Goal: Transaction & Acquisition: Purchase product/service

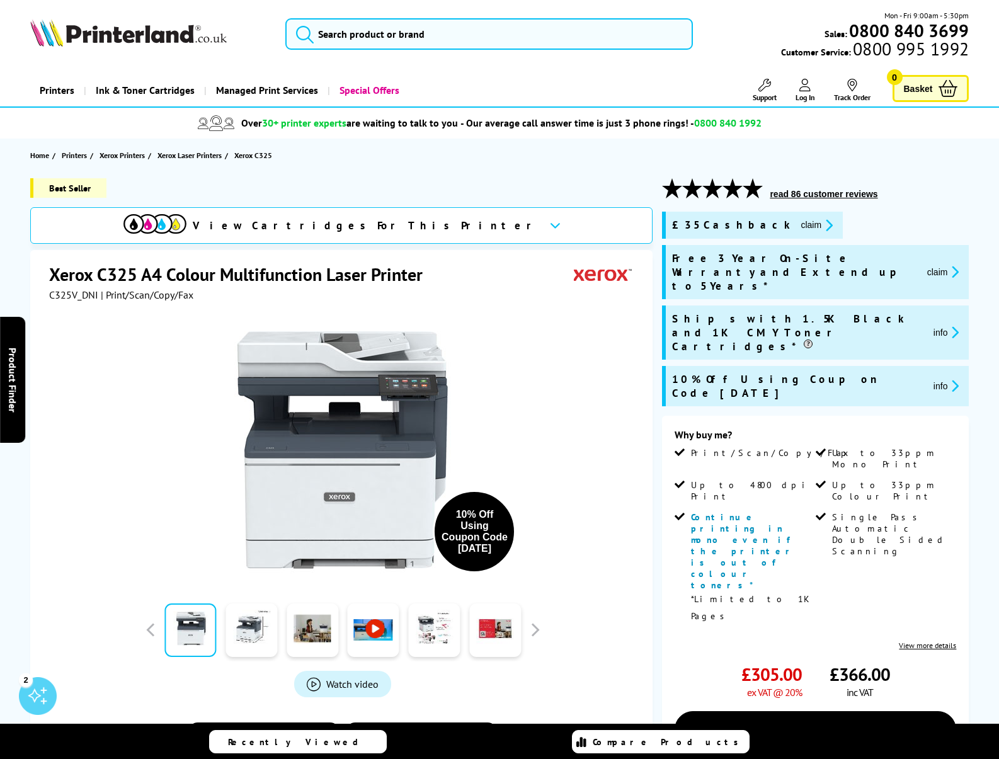
click at [353, 225] on span "View Cartridges For This Printer" at bounding box center [366, 226] width 347 height 14
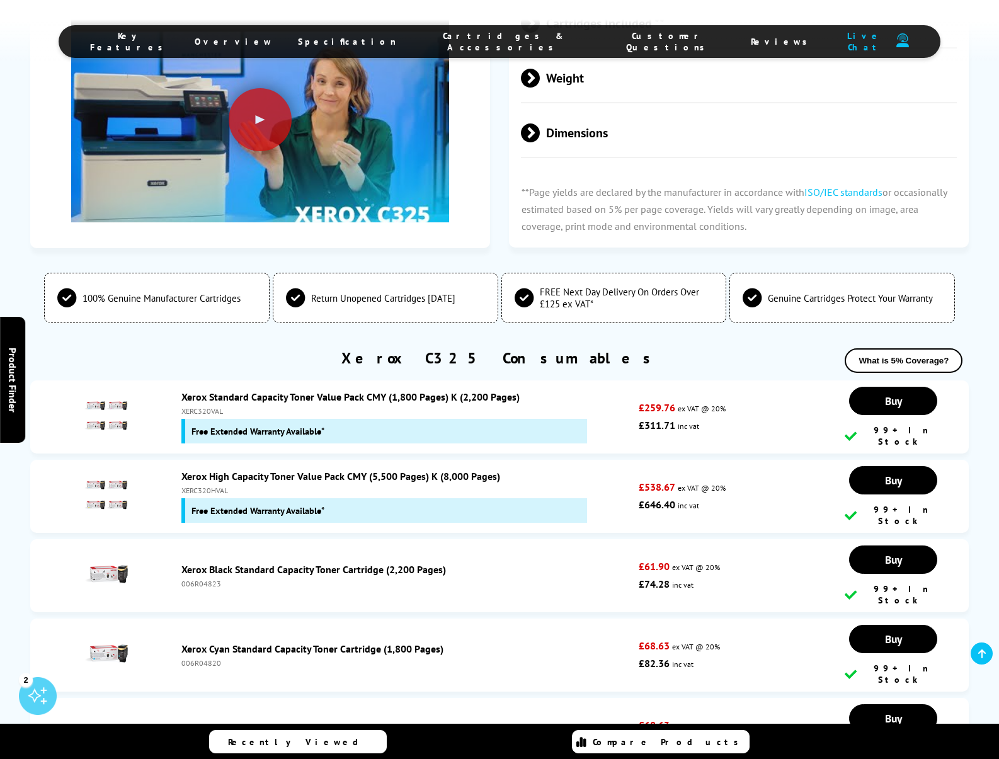
scroll to position [4225, 0]
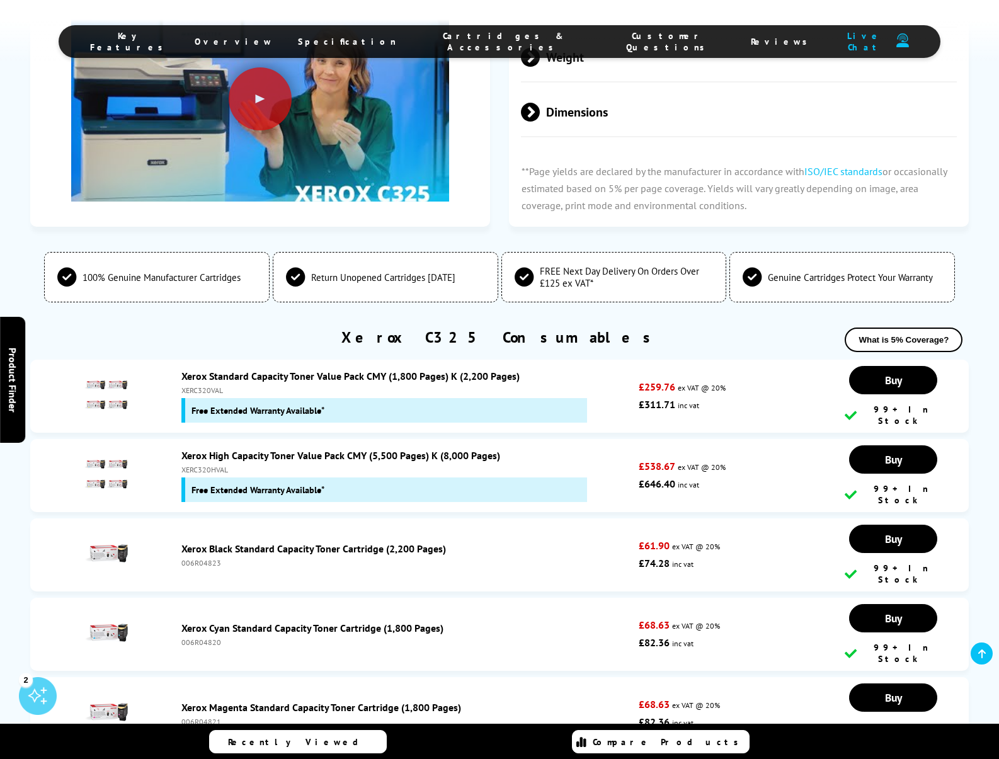
click at [110, 373] on img at bounding box center [106, 395] width 44 height 44
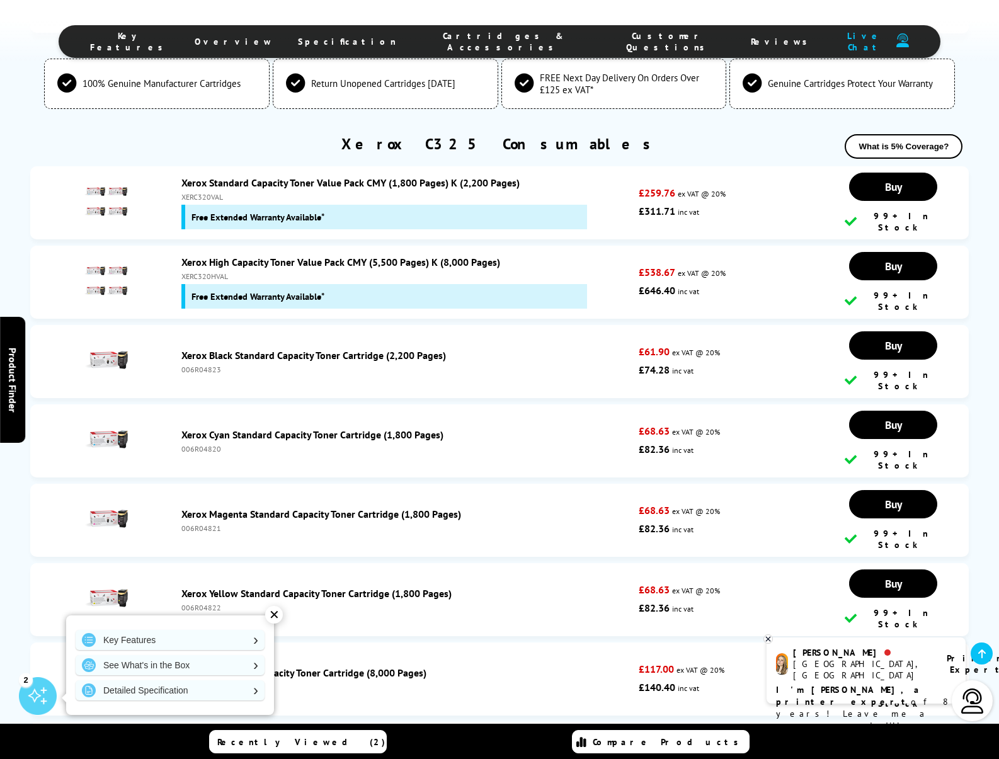
scroll to position [4567, 0]
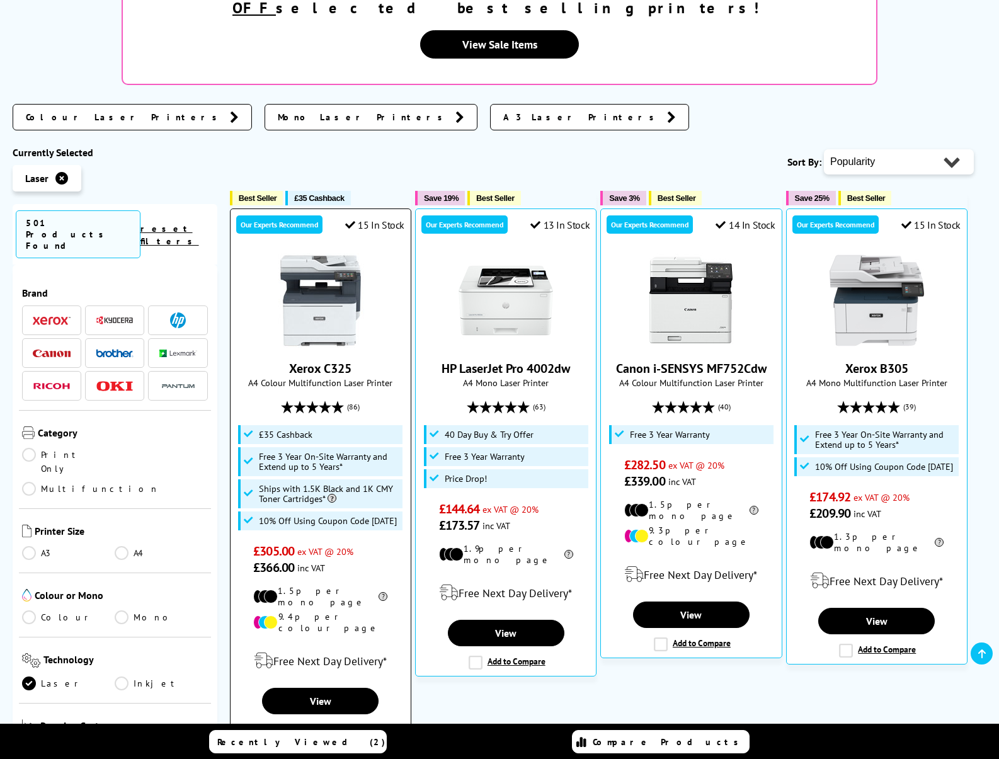
scroll to position [323, 0]
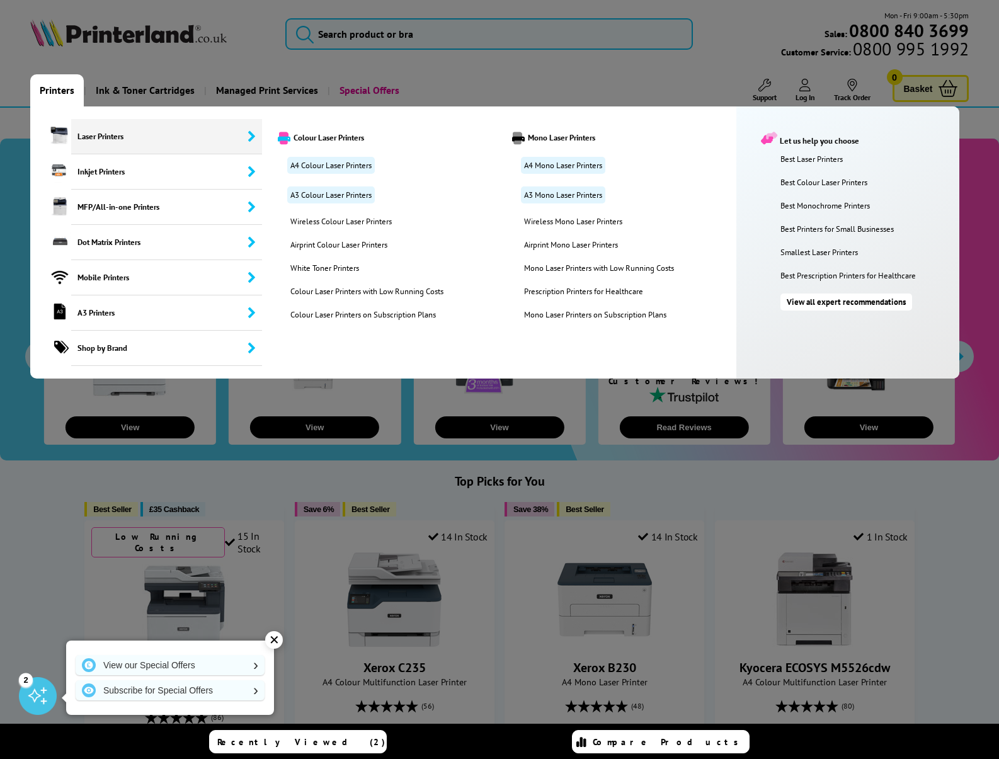
click at [122, 134] on span "Laser Printers" at bounding box center [167, 136] width 192 height 35
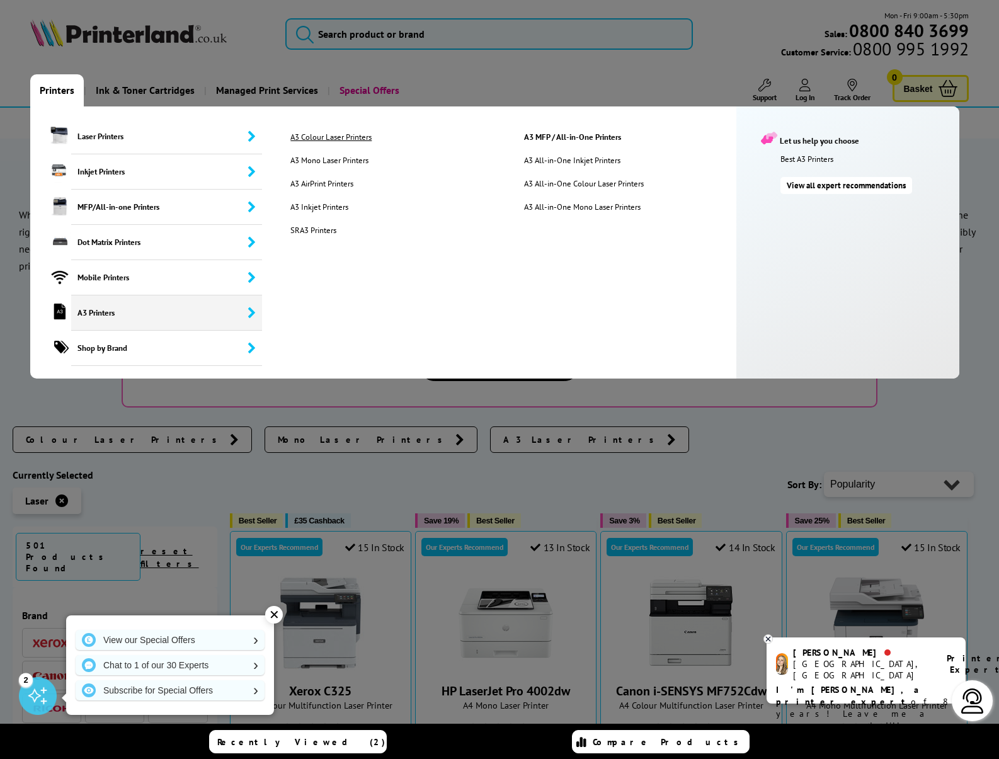
click at [358, 136] on link "A3 Colour Laser Printers" at bounding box center [397, 137] width 232 height 11
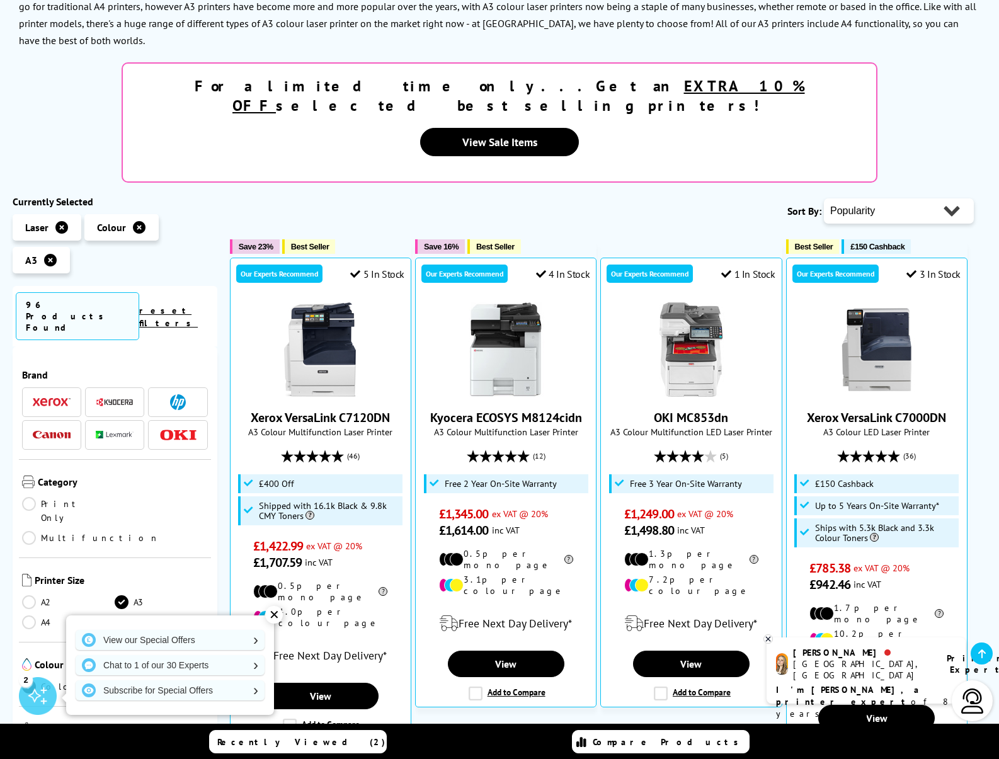
scroll to position [243, 0]
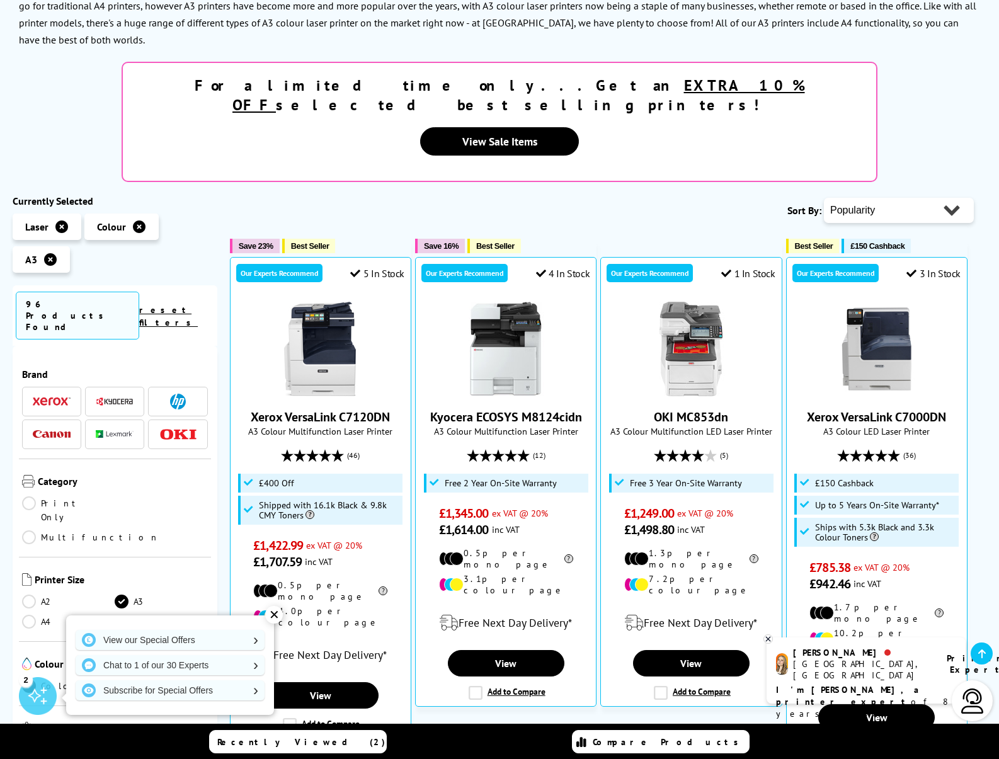
click at [819, 241] on span "Best Seller" at bounding box center [814, 245] width 38 height 9
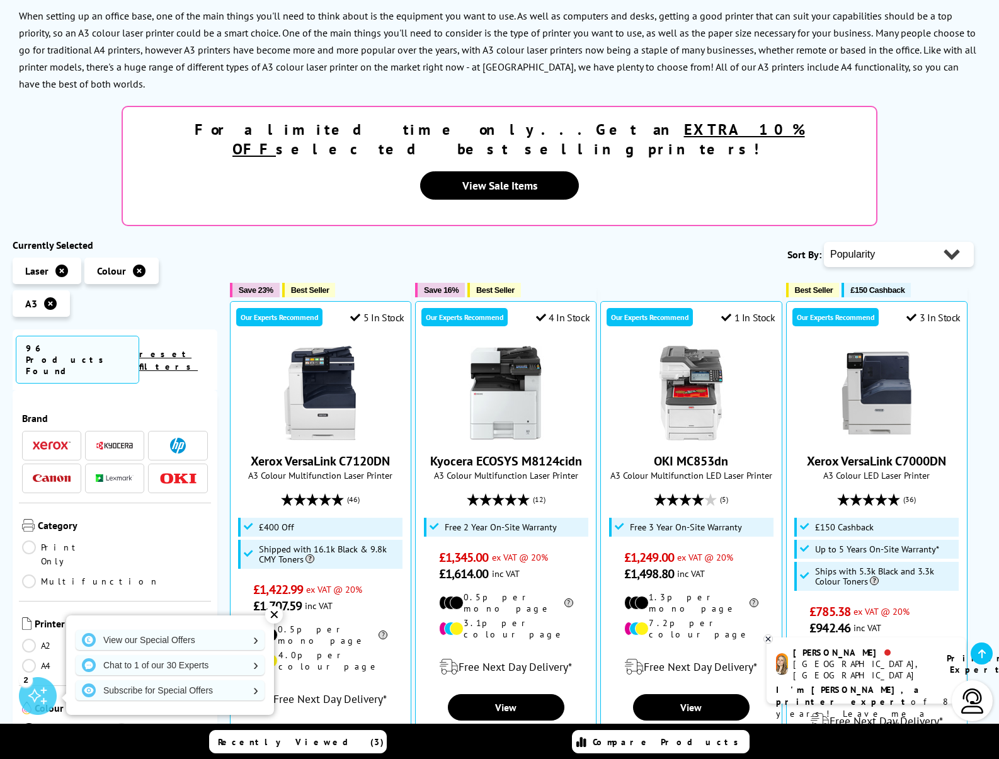
scroll to position [271, 0]
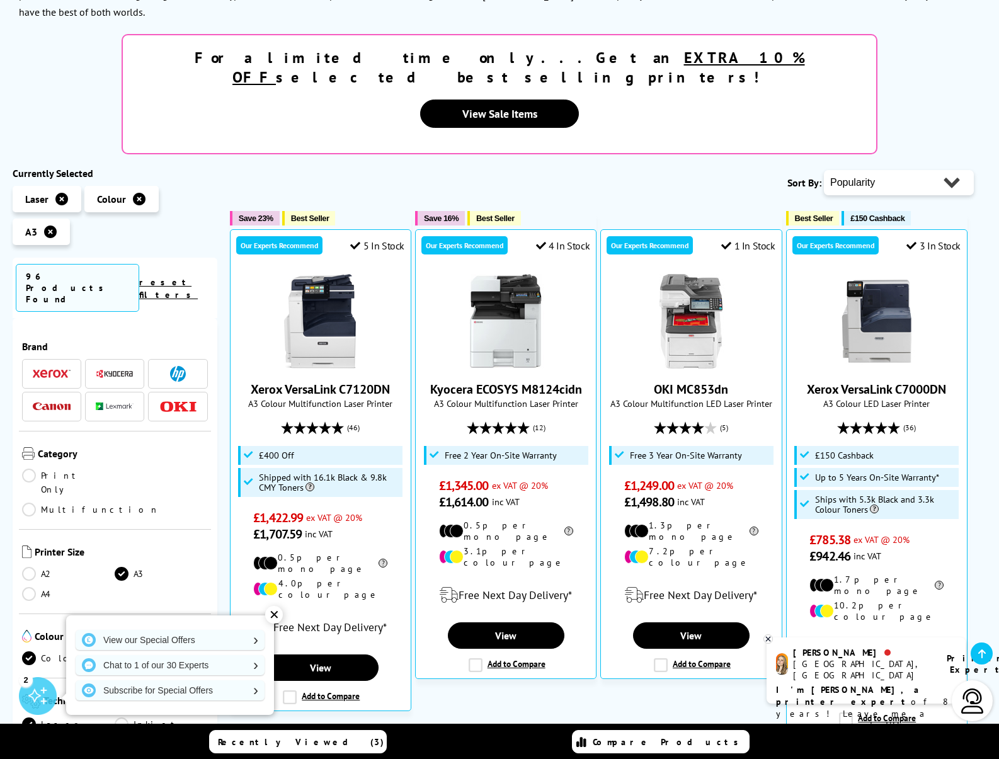
select select "Price Ascending"
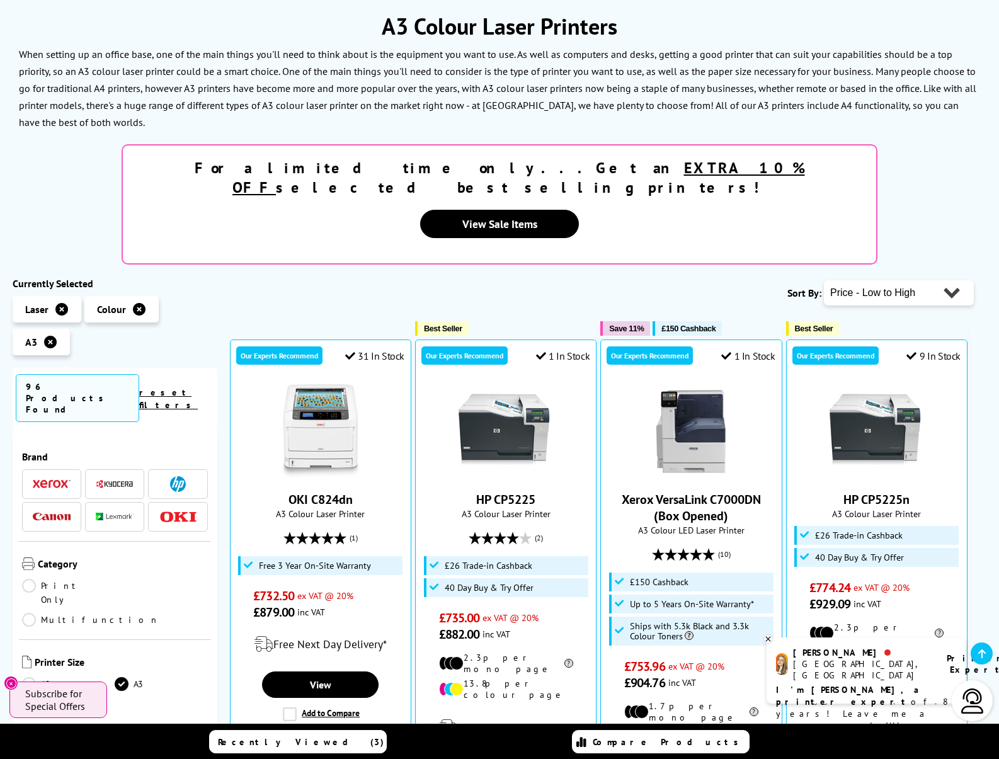
scroll to position [292, 0]
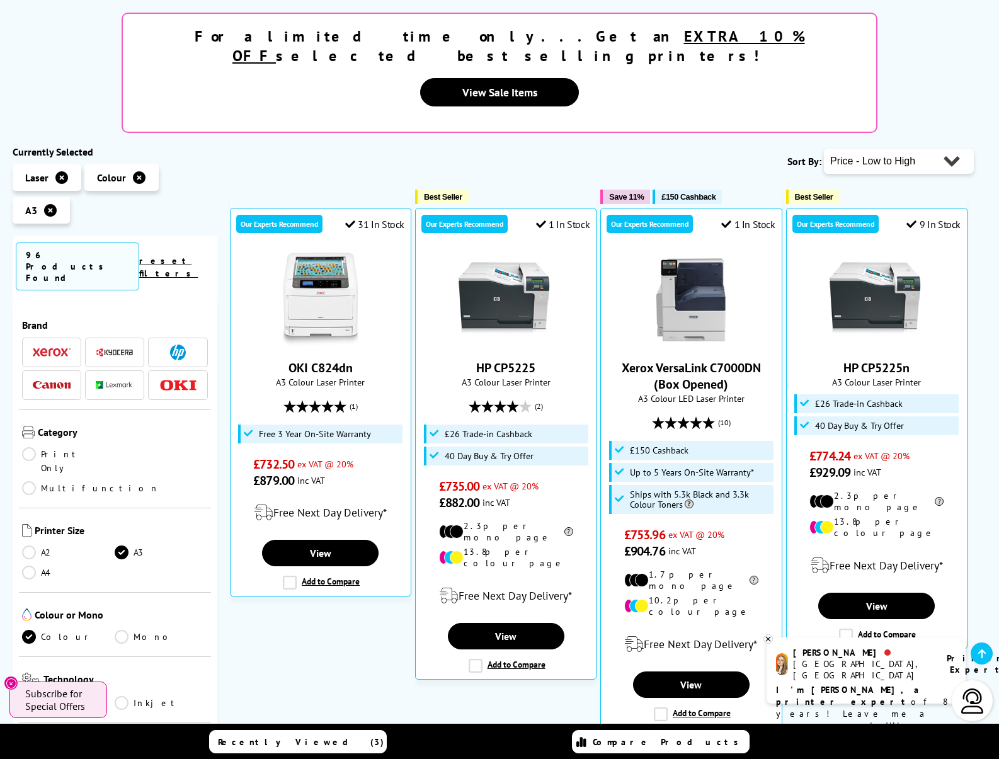
select select "Popularity"
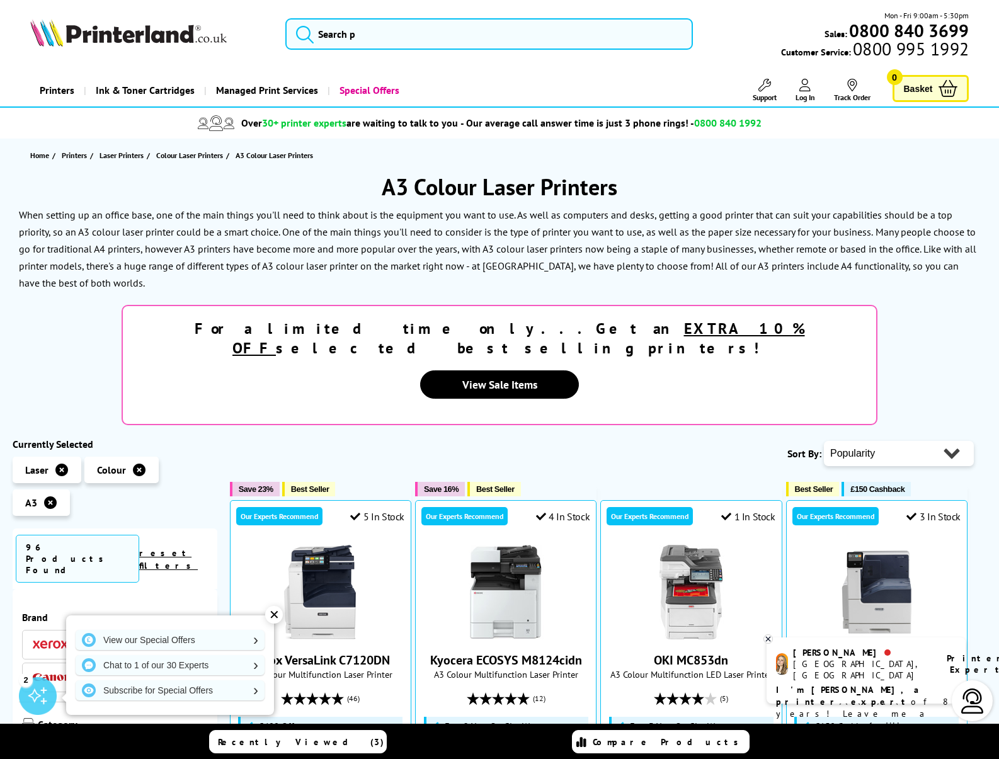
select select "Price Ascending"
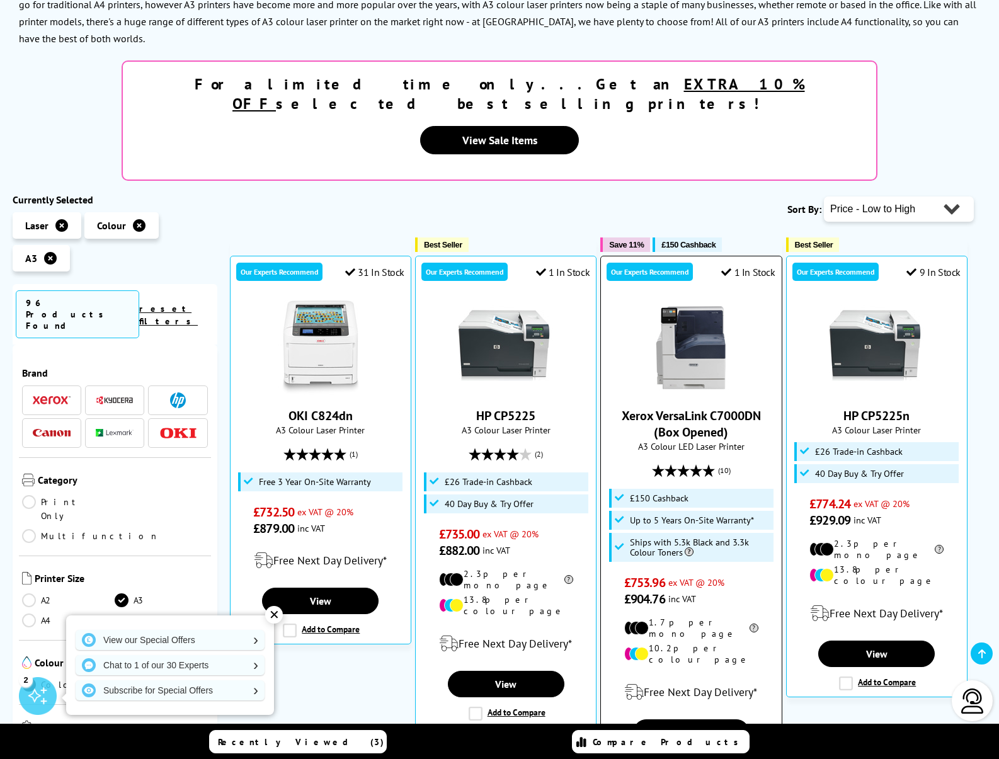
scroll to position [248, 0]
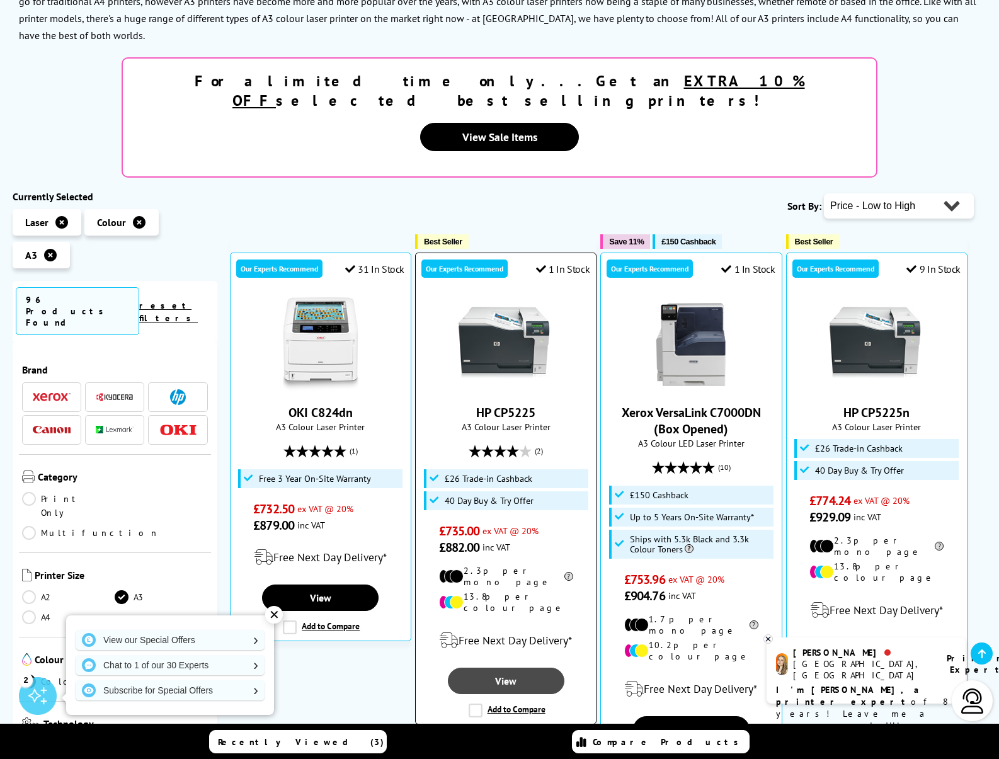
click at [534, 668] on link "View" at bounding box center [506, 681] width 117 height 26
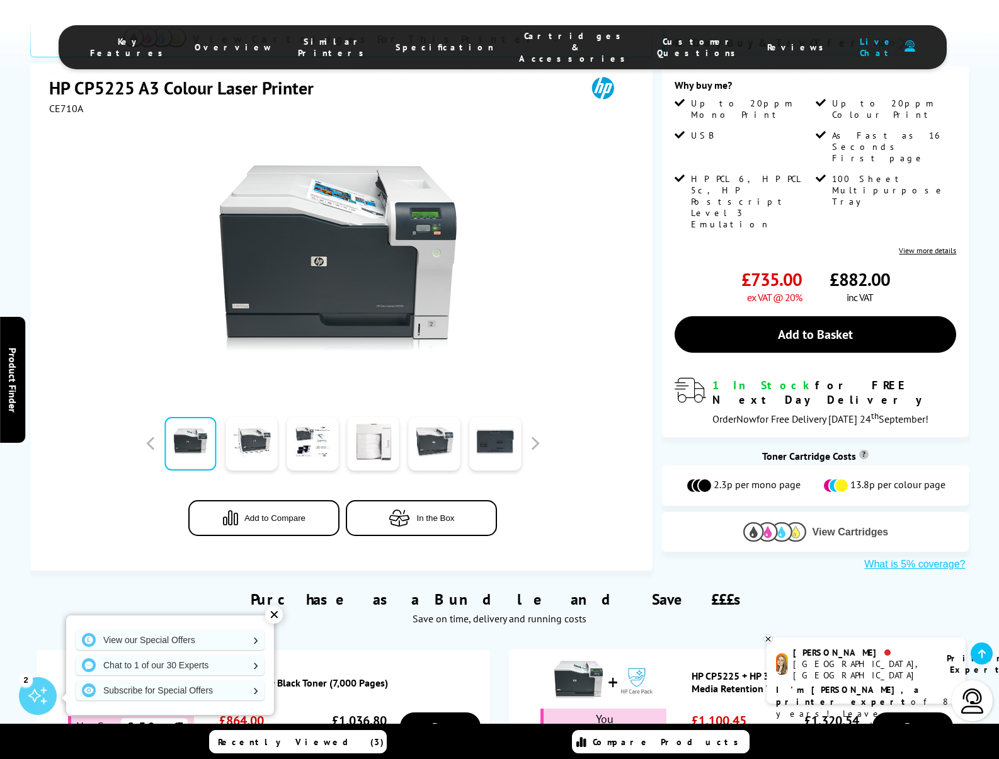
scroll to position [217, 0]
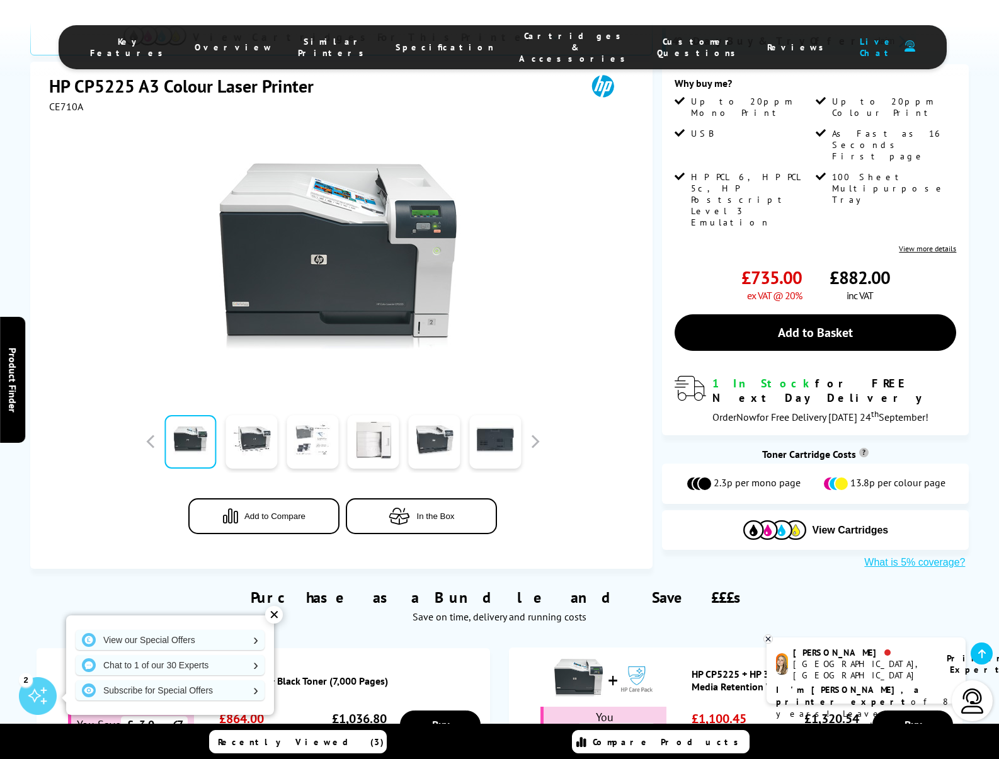
click at [305, 416] on link at bounding box center [313, 442] width 52 height 54
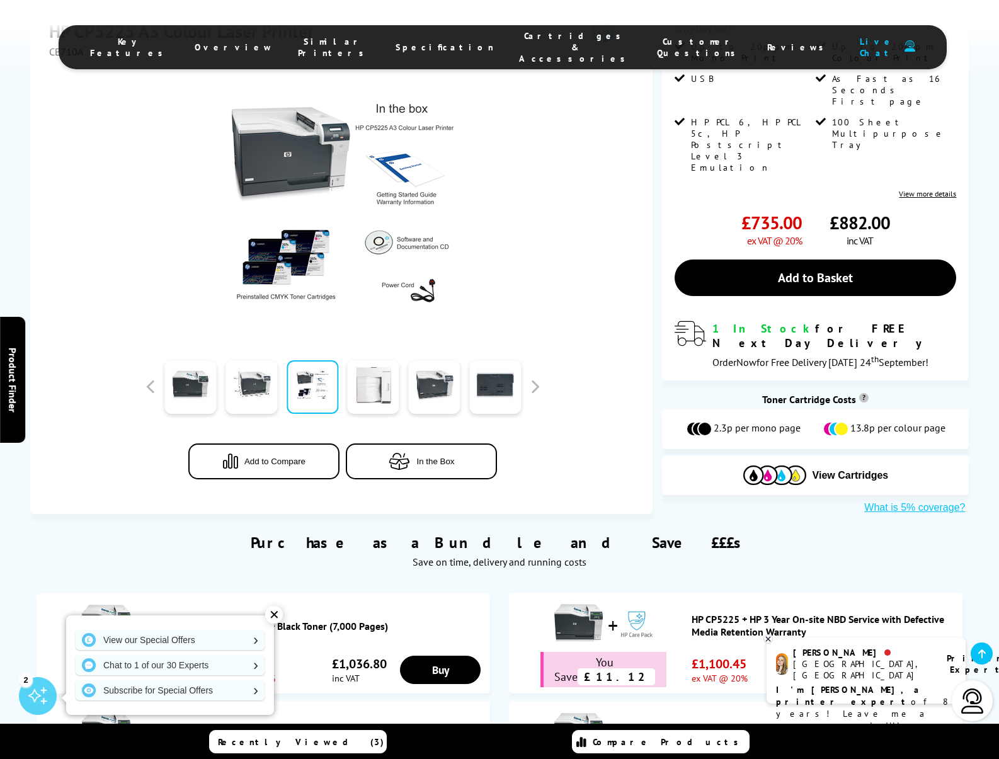
scroll to position [273, 0]
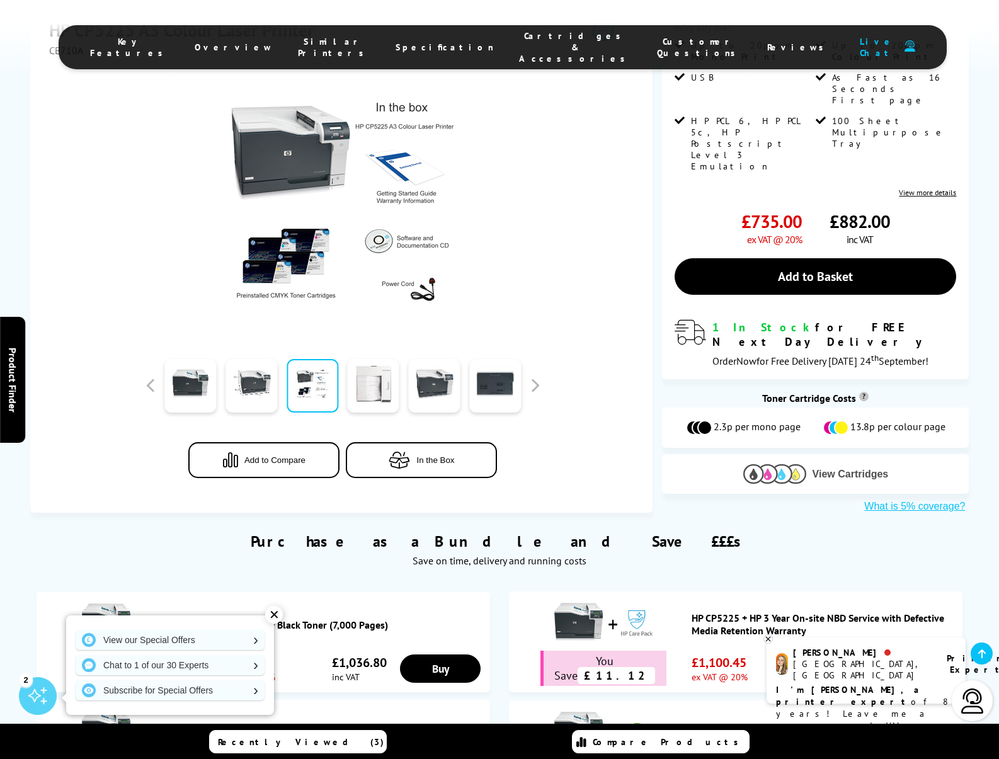
click at [796, 464] on img at bounding box center [774, 474] width 63 height 20
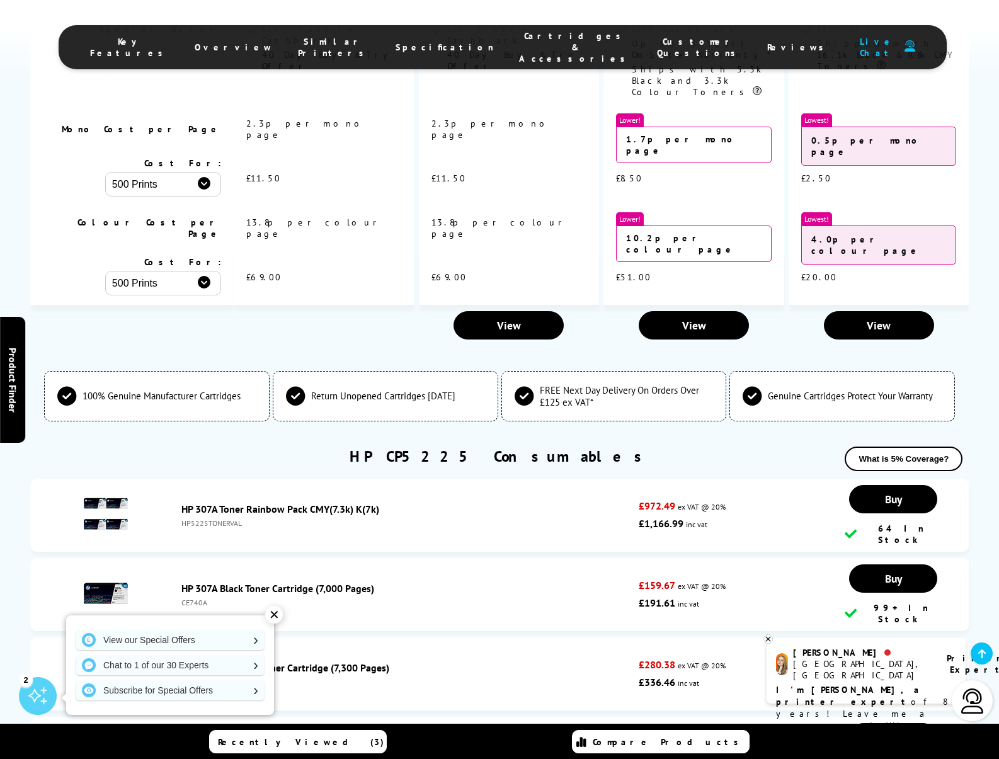
scroll to position [3263, 0]
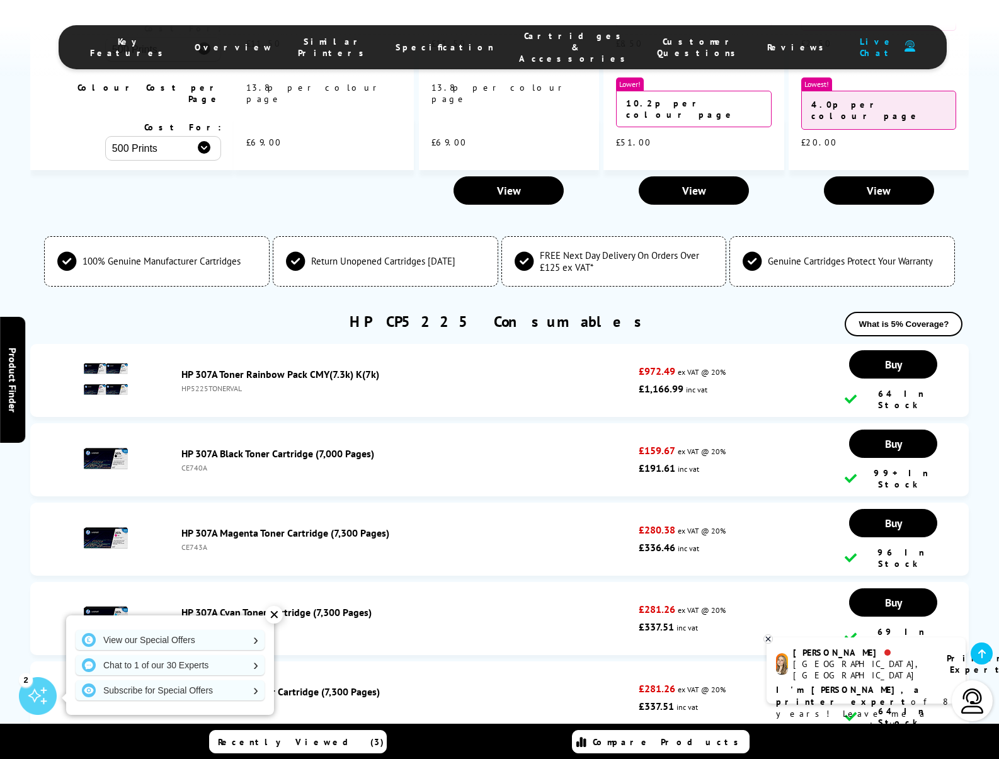
click at [123, 516] on img at bounding box center [106, 538] width 44 height 44
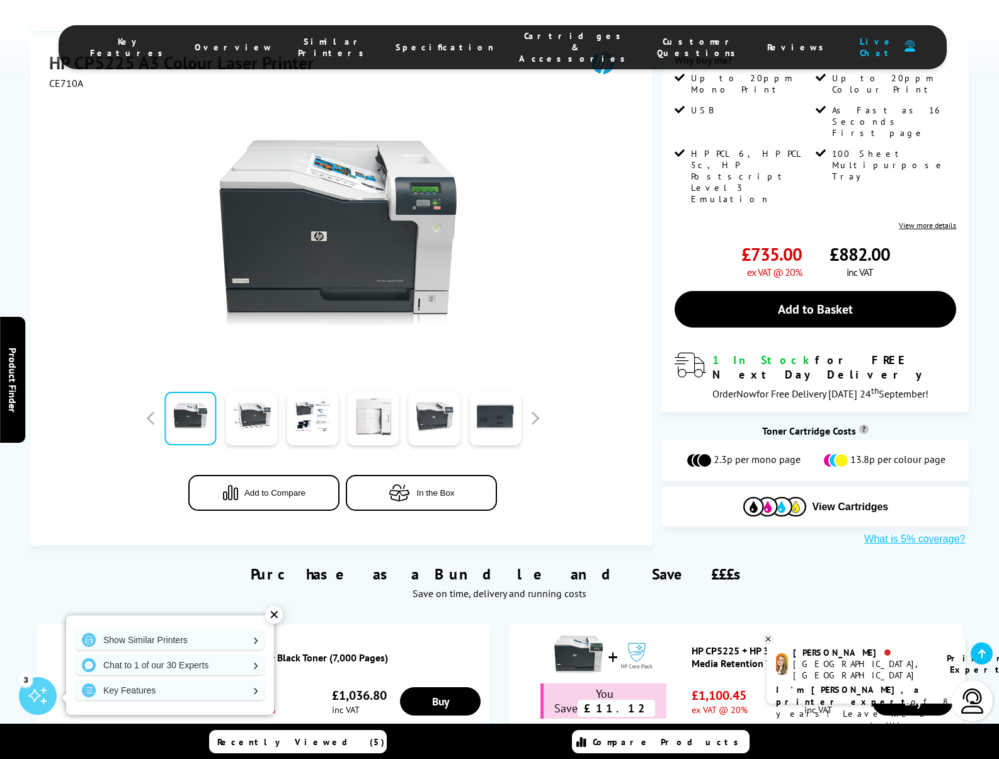
scroll to position [239, 0]
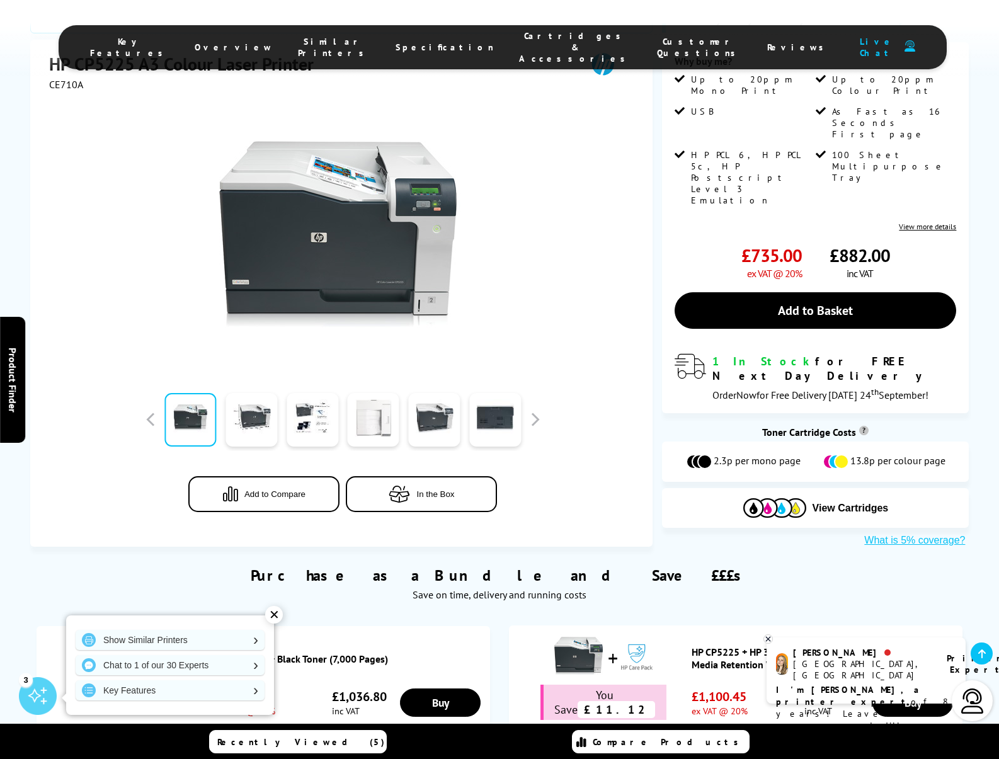
click at [367, 393] on link at bounding box center [374, 420] width 52 height 54
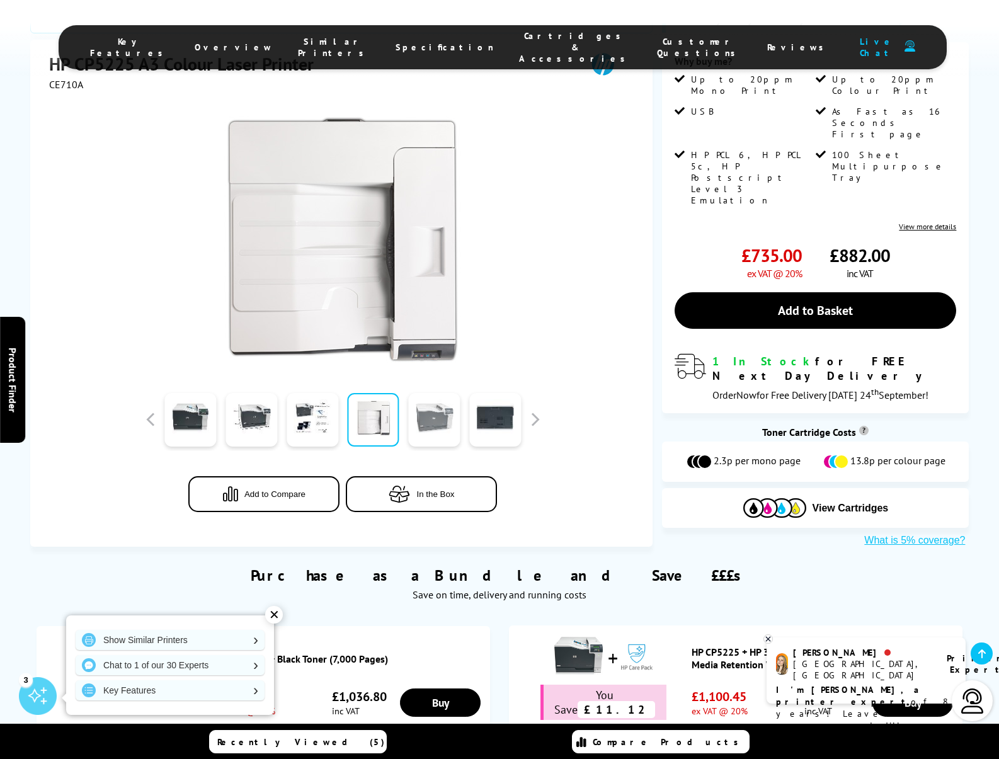
click at [445, 394] on link at bounding box center [434, 420] width 52 height 54
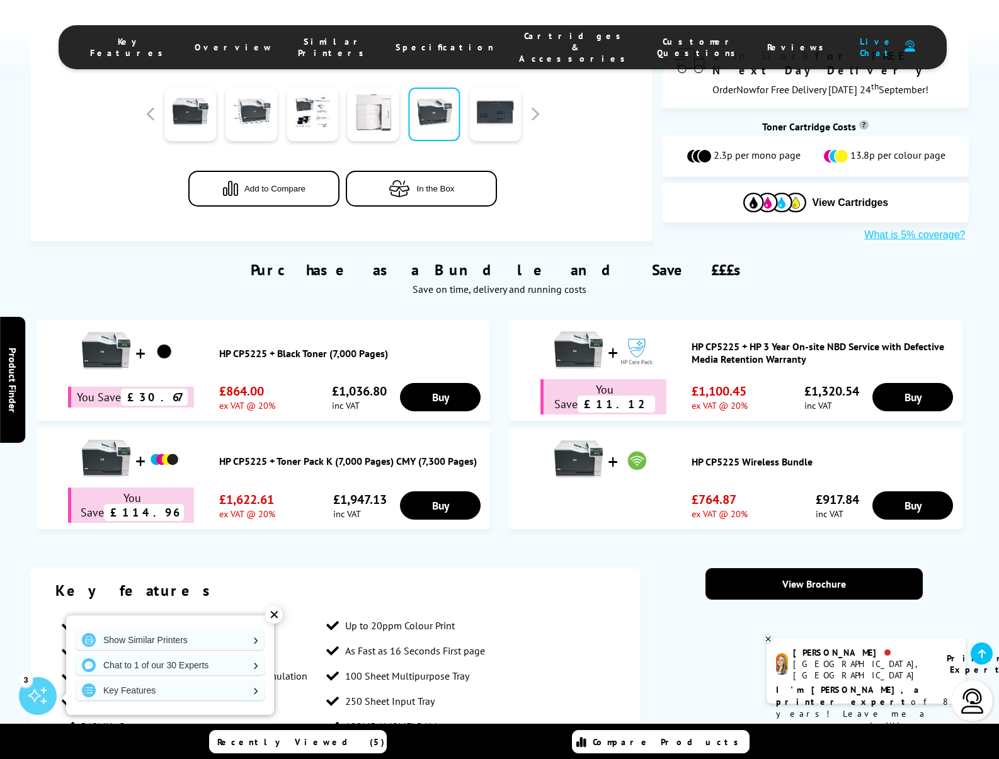
scroll to position [207, 0]
